Goal: Information Seeking & Learning: Learn about a topic

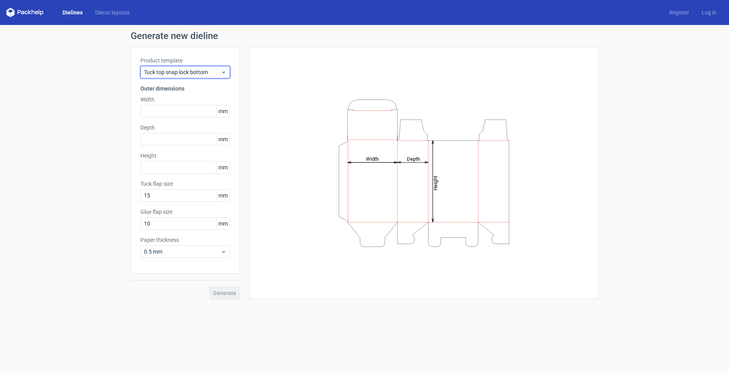
click at [190, 73] on span "Tuck top snap lock bottom" at bounding box center [182, 72] width 77 height 8
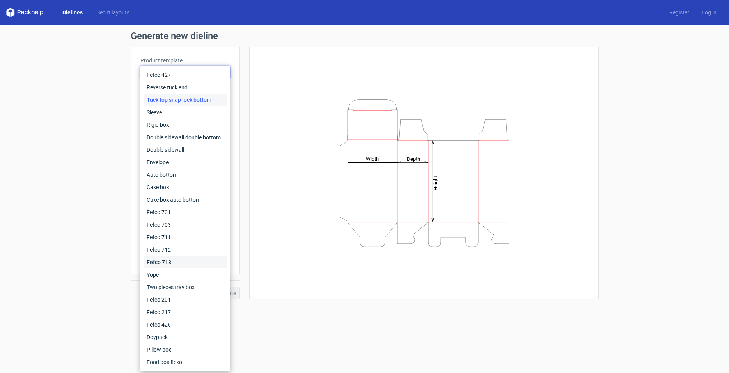
click at [169, 264] on div "Fefco 713" at bounding box center [185, 262] width 83 height 12
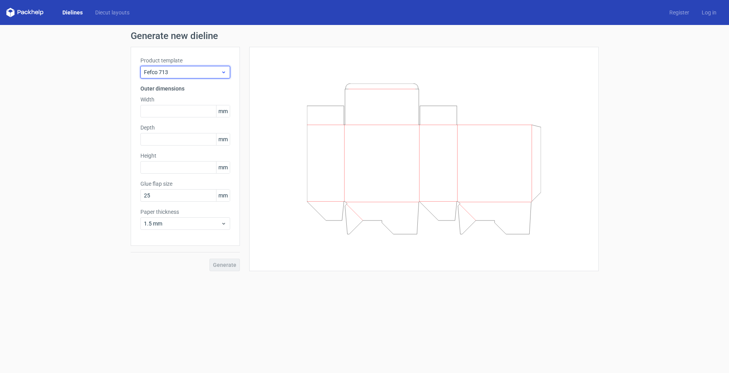
click at [201, 66] on div "Fefco 713" at bounding box center [185, 72] width 90 height 12
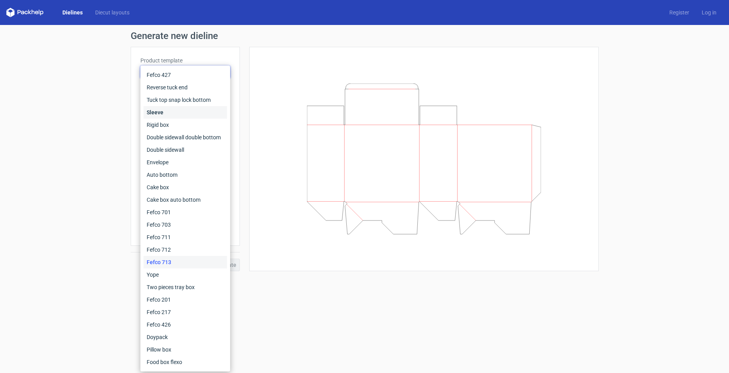
click at [169, 114] on div "Sleeve" at bounding box center [185, 112] width 83 height 12
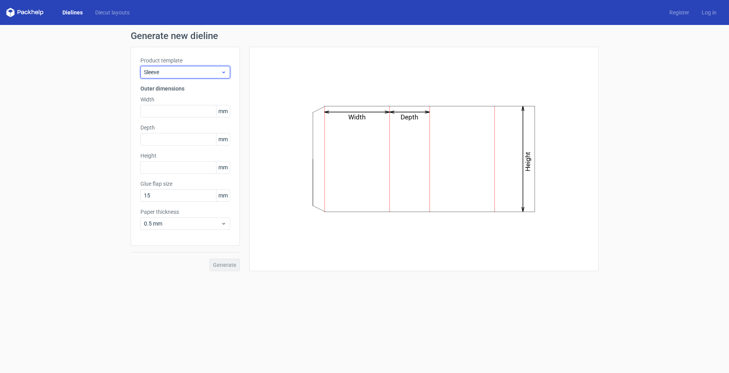
click at [185, 73] on span "Sleeve" at bounding box center [182, 72] width 77 height 8
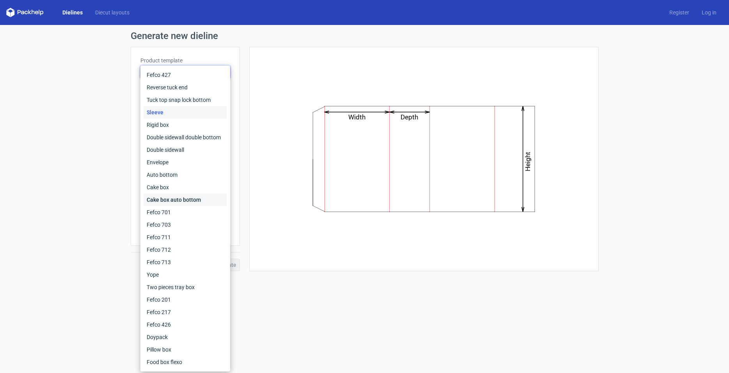
click at [167, 196] on div "Cake box auto bottom" at bounding box center [185, 199] width 83 height 12
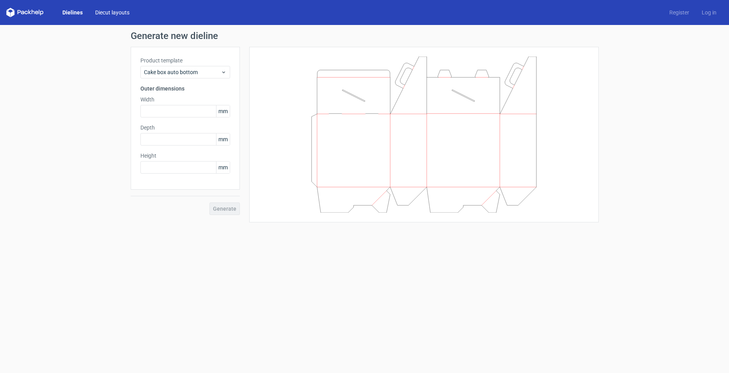
click at [115, 16] on link "Diecut layouts" at bounding box center [112, 13] width 47 height 8
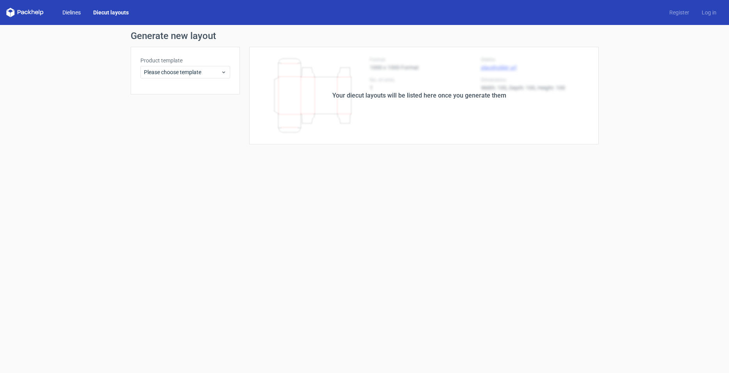
click at [76, 12] on link "Dielines" at bounding box center [71, 13] width 31 height 8
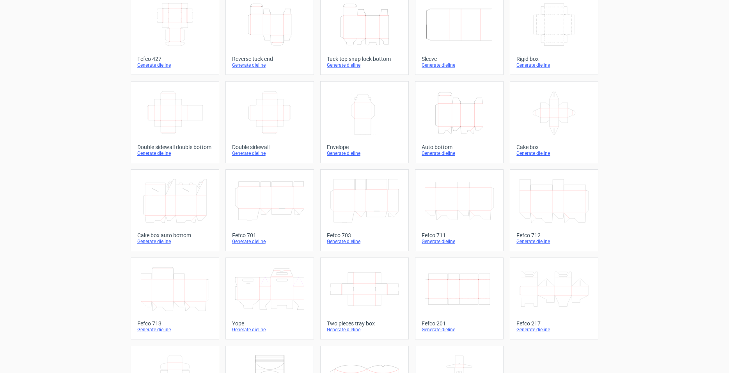
scroll to position [115, 0]
